Goal: Transaction & Acquisition: Register for event/course

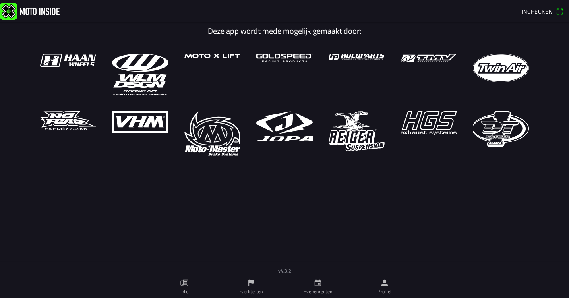
click at [316, 281] on icon "calendar" at bounding box center [318, 283] width 7 height 7
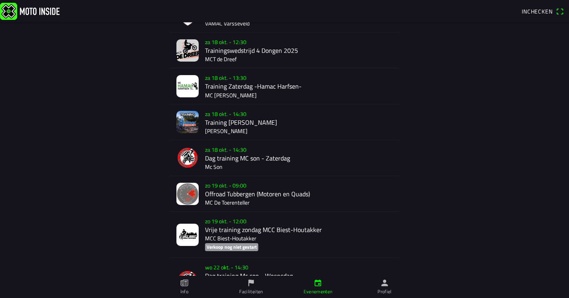
scroll to position [530, 0]
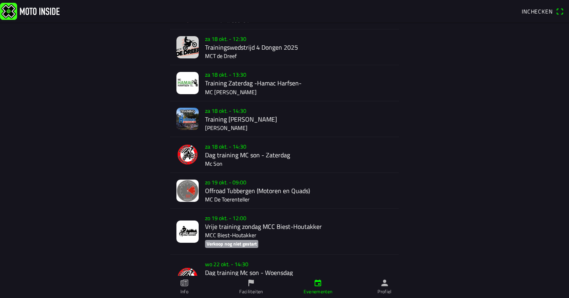
click at [228, 191] on div "zo 19 okt. - 09:00 Offroad Tubbergen (Motoren en Quads) MC De Toerenteller" at bounding box center [299, 190] width 188 height 35
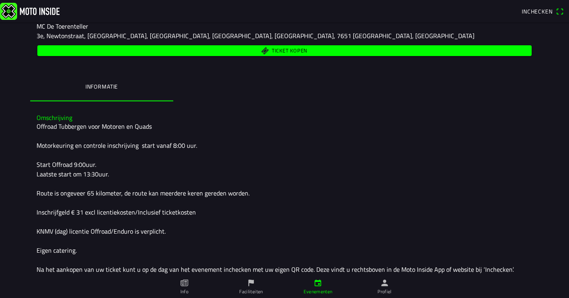
scroll to position [200, 0]
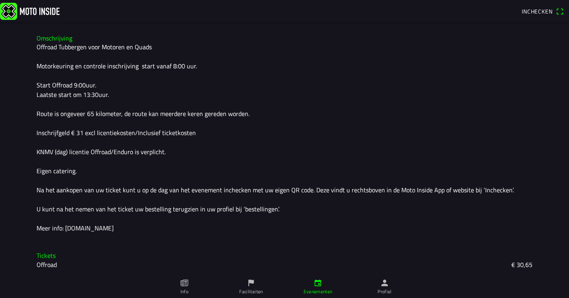
click at [0, 0] on slot "Offroad" at bounding box center [0, 0] width 0 height 0
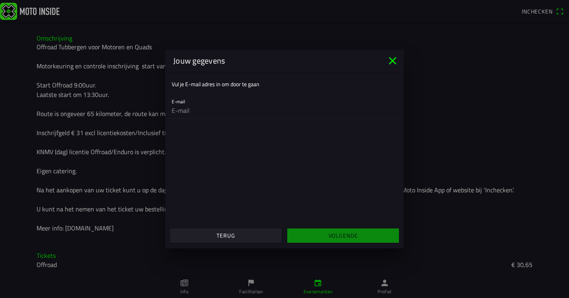
click at [210, 233] on span "Terug" at bounding box center [225, 236] width 99 height 14
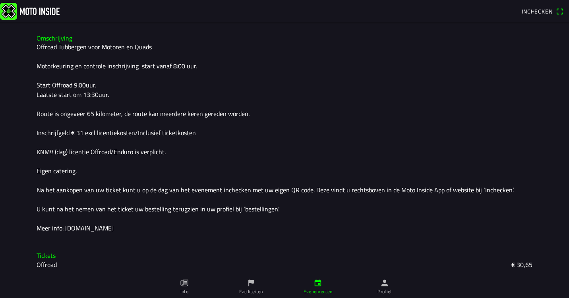
click at [210, 244] on span "Terug" at bounding box center [225, 251] width 99 height 14
click at [0, 0] on slot "€ 30,65" at bounding box center [0, 0] width 0 height 0
click at [519, 262] on ion-app "Inchecken zo 19 okt. - 09:00 - zo 19 okt. - 15:30 Offroad Tubbergen (Motoren en…" at bounding box center [284, 149] width 569 height 298
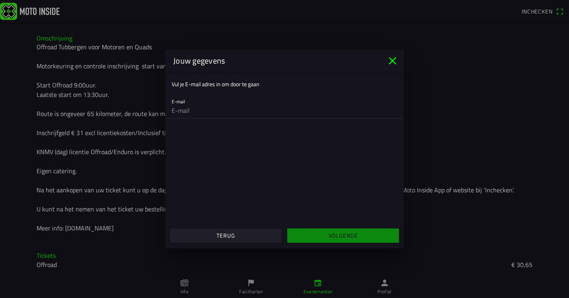
click at [202, 113] on input "email" at bounding box center [285, 111] width 226 height 16
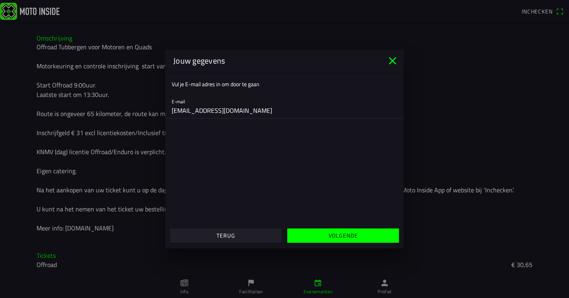
type input "egbert_s@hotmail.com"
click at [308, 236] on span "Volgende" at bounding box center [342, 236] width 99 height 14
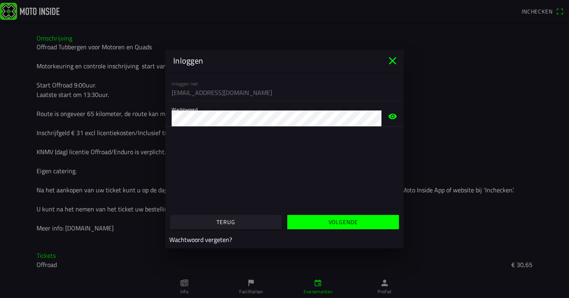
click at [324, 225] on span "Volgende" at bounding box center [342, 222] width 99 height 14
click at [324, 225] on ion-col "Volgende" at bounding box center [343, 221] width 117 height 21
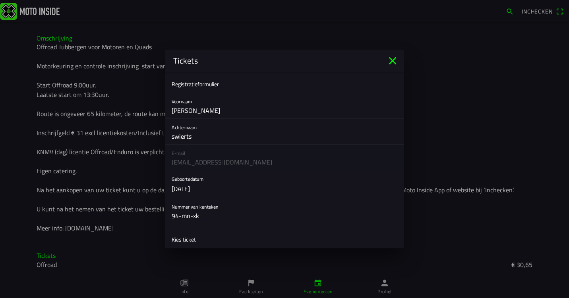
click at [195, 237] on ion-label "Kies ticket" at bounding box center [184, 239] width 24 height 8
click at [183, 241] on ion-label "Kies ticket" at bounding box center [184, 239] width 24 height 8
click at [380, 235] on ion-list-header "Kies ticket" at bounding box center [284, 240] width 238 height 18
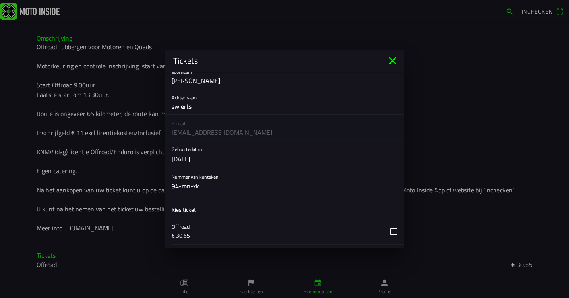
scroll to position [93, 0]
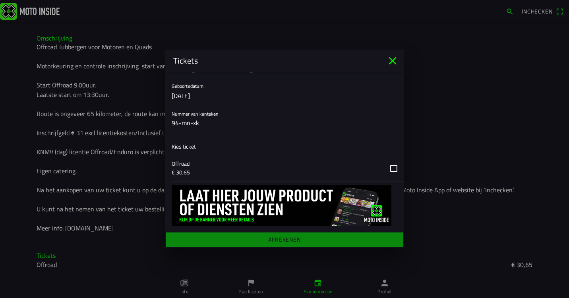
click at [386, 166] on button "button" at bounding box center [288, 168] width 232 height 26
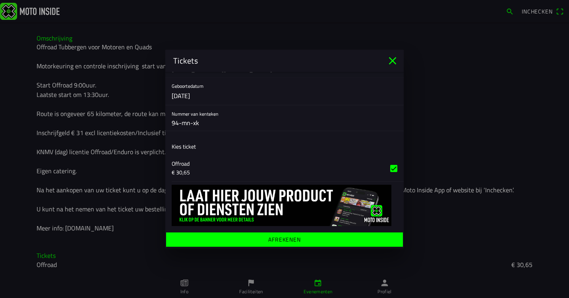
click at [316, 236] on span "Afrekenen" at bounding box center [284, 239] width 225 height 14
click at [316, 236] on main "Registratieformulier Voornaam egbert Achternaam swierts E-mail egbert_s@hotmail…" at bounding box center [284, 160] width 238 height 176
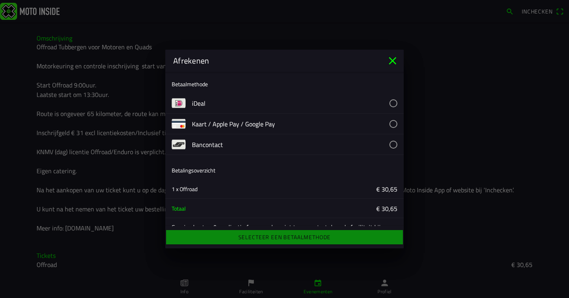
click at [386, 103] on button "button" at bounding box center [298, 103] width 212 height 20
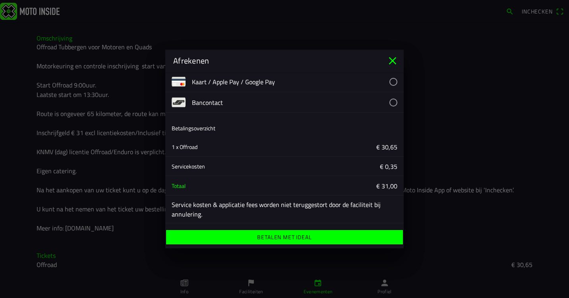
scroll to position [43, 0]
click at [339, 237] on span "Betalen met iDeal" at bounding box center [284, 237] width 225 height 14
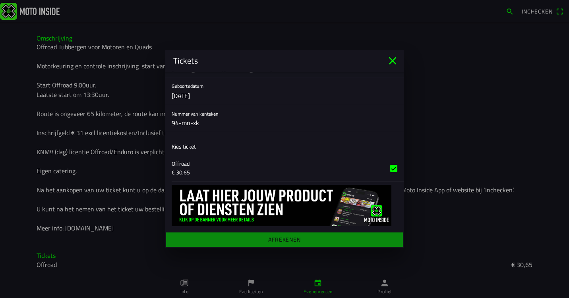
click at [339, 246] on span "Betalen met iDeal" at bounding box center [284, 253] width 225 height 14
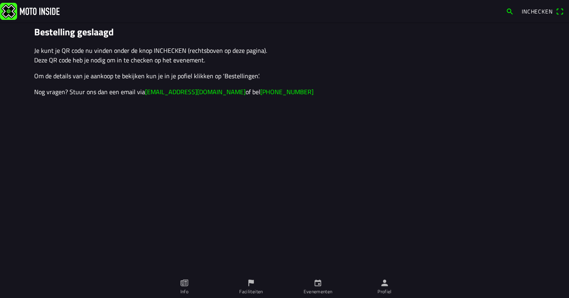
click at [537, 12] on span "Inchecken" at bounding box center [537, 11] width 31 height 8
